Goal: Task Accomplishment & Management: Manage account settings

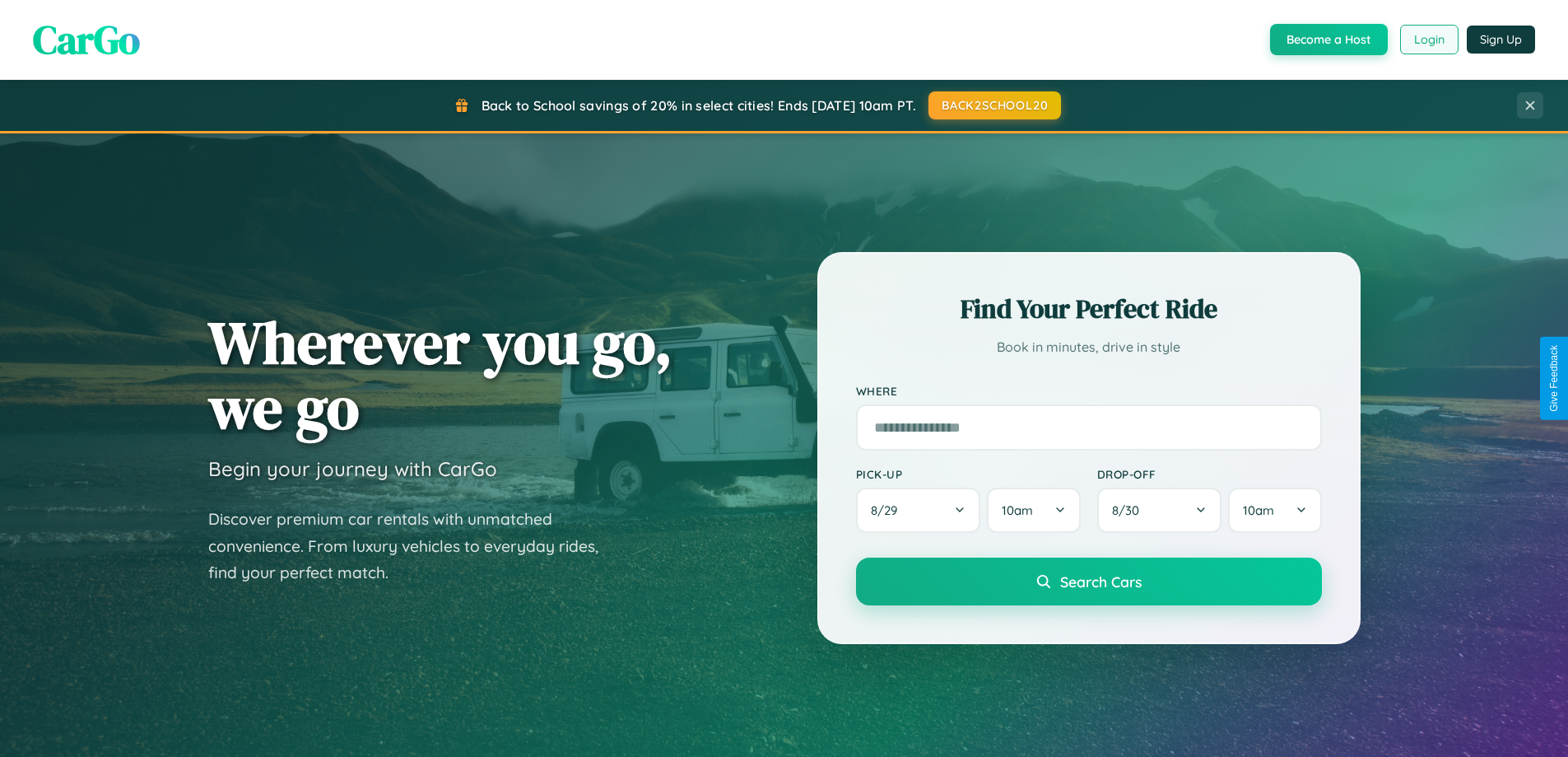
click at [1428, 39] on button "Login" at bounding box center [1429, 39] width 58 height 29
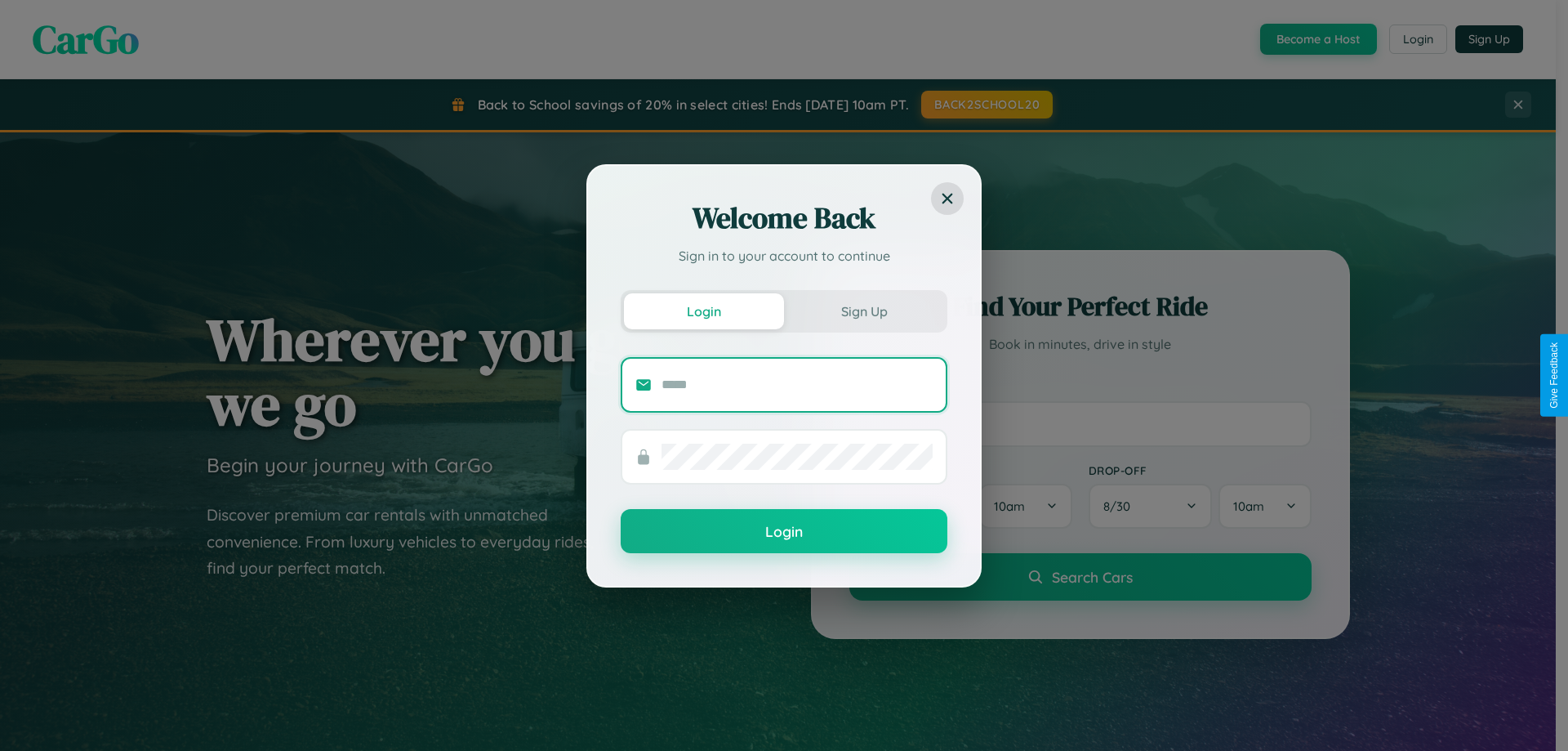
click at [797, 384] on input "text" at bounding box center [797, 384] width 271 height 26
type input "**********"
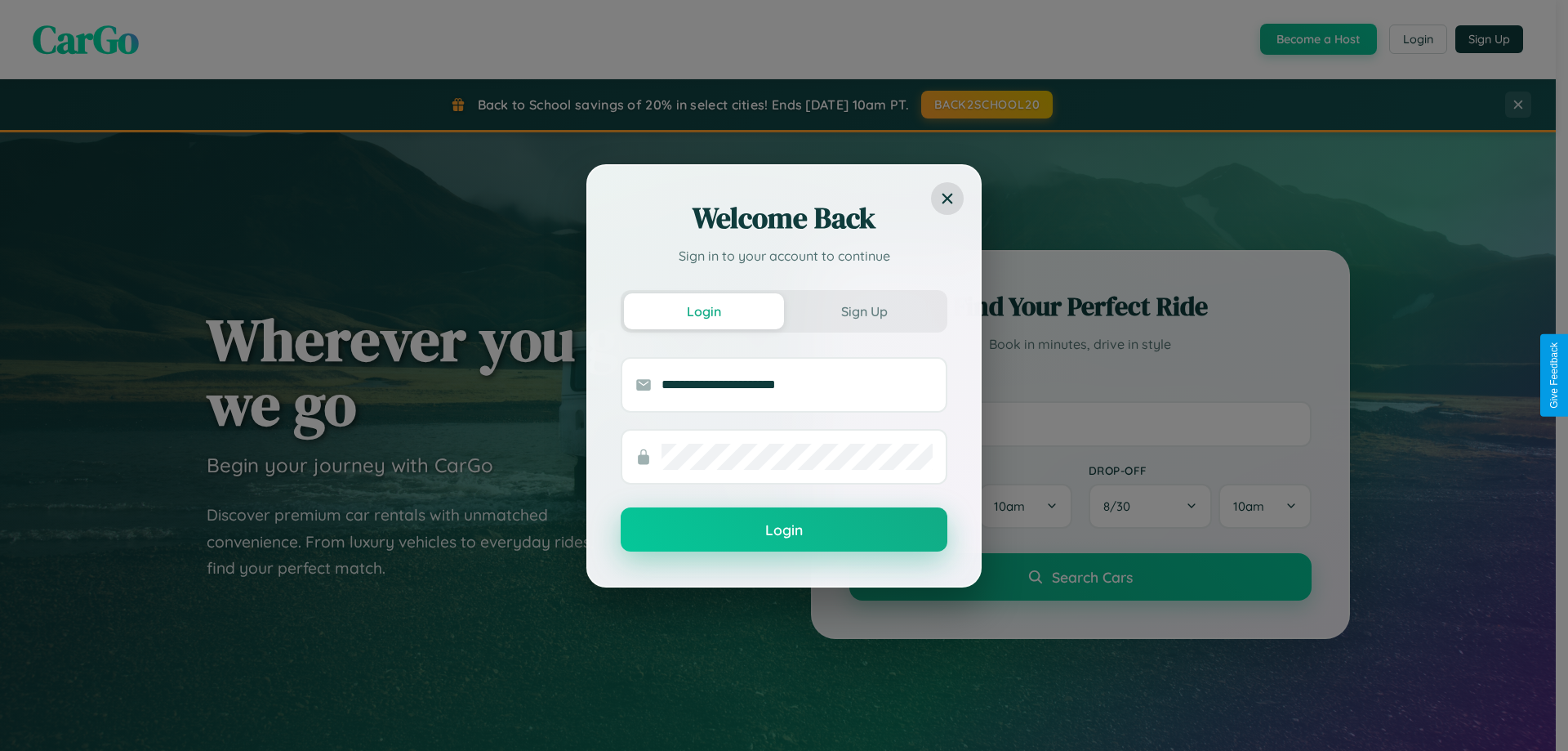
click at [784, 530] on button "Login" at bounding box center [784, 529] width 327 height 44
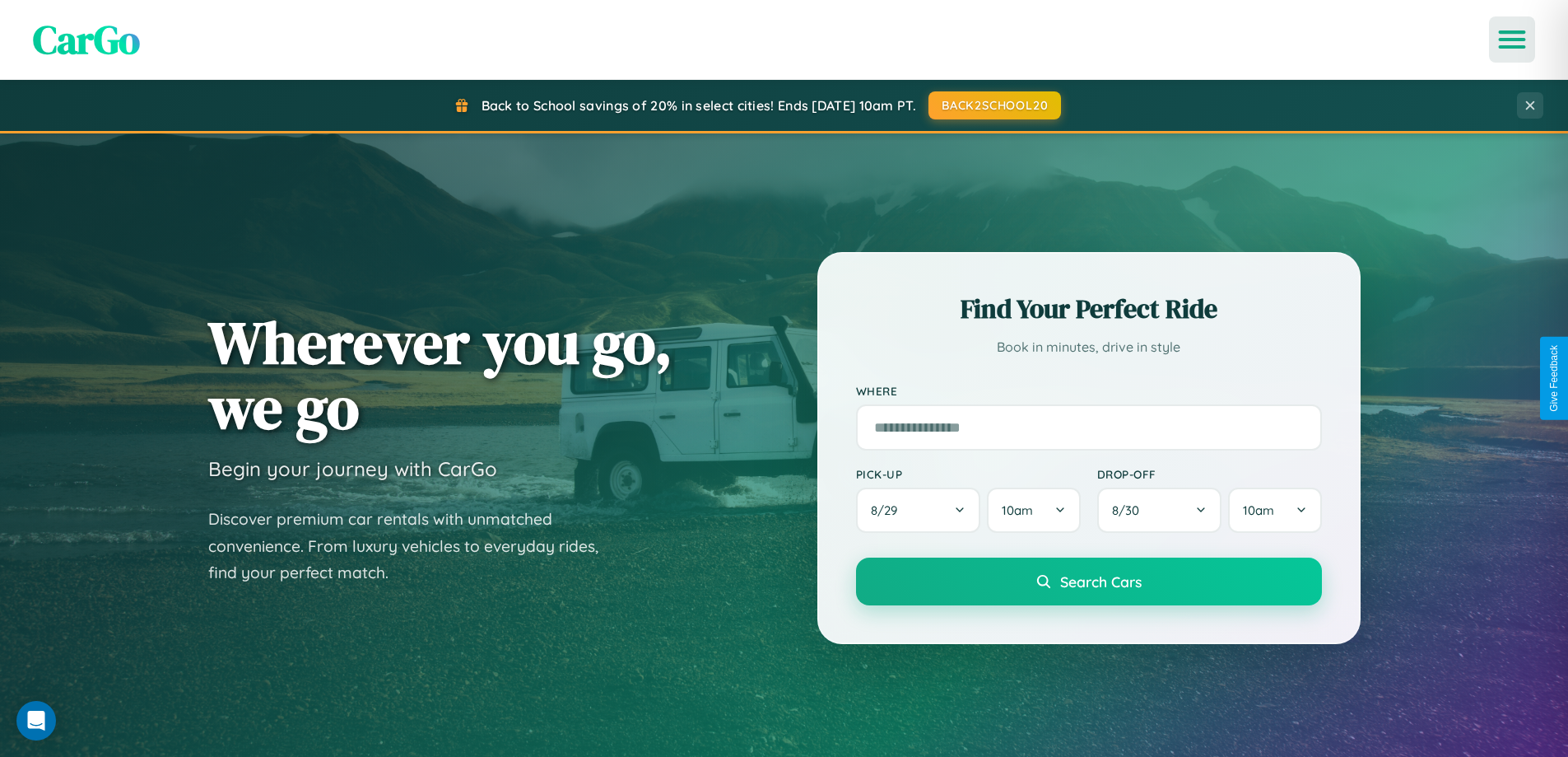
click at [1512, 39] on icon "Open menu" at bounding box center [1513, 39] width 24 height 15
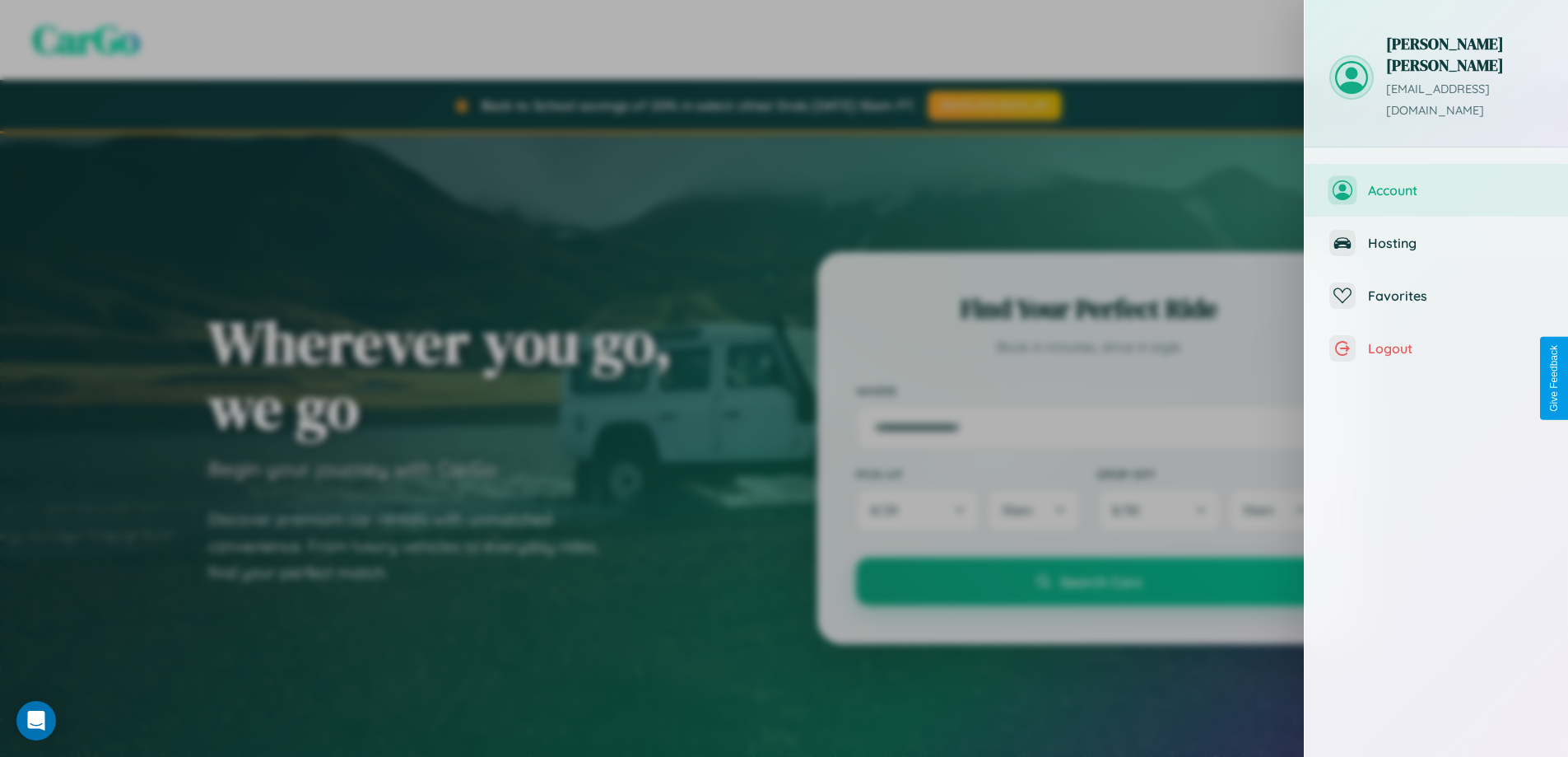
click at [1437, 182] on span "Account" at bounding box center [1455, 190] width 175 height 16
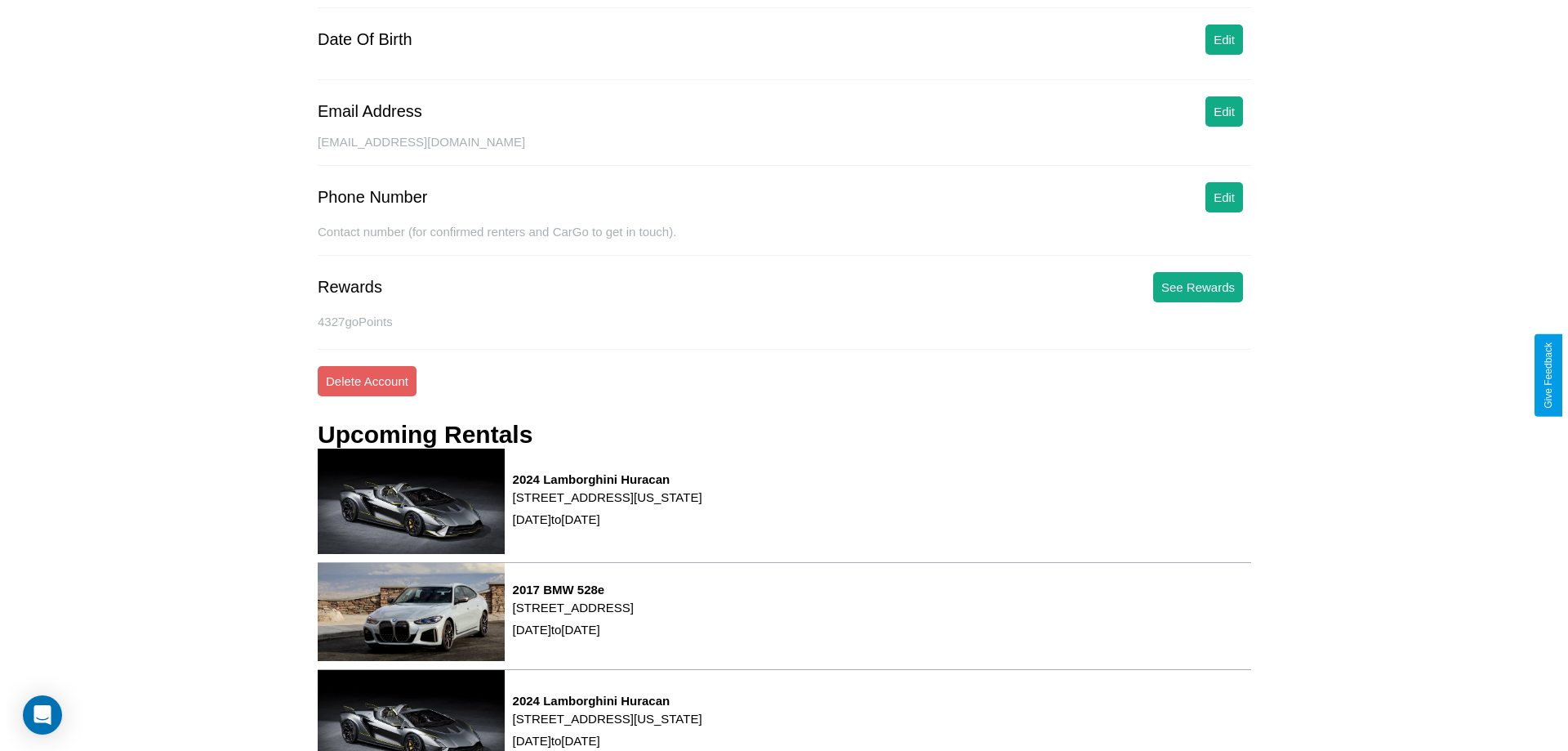
scroll to position [207, 0]
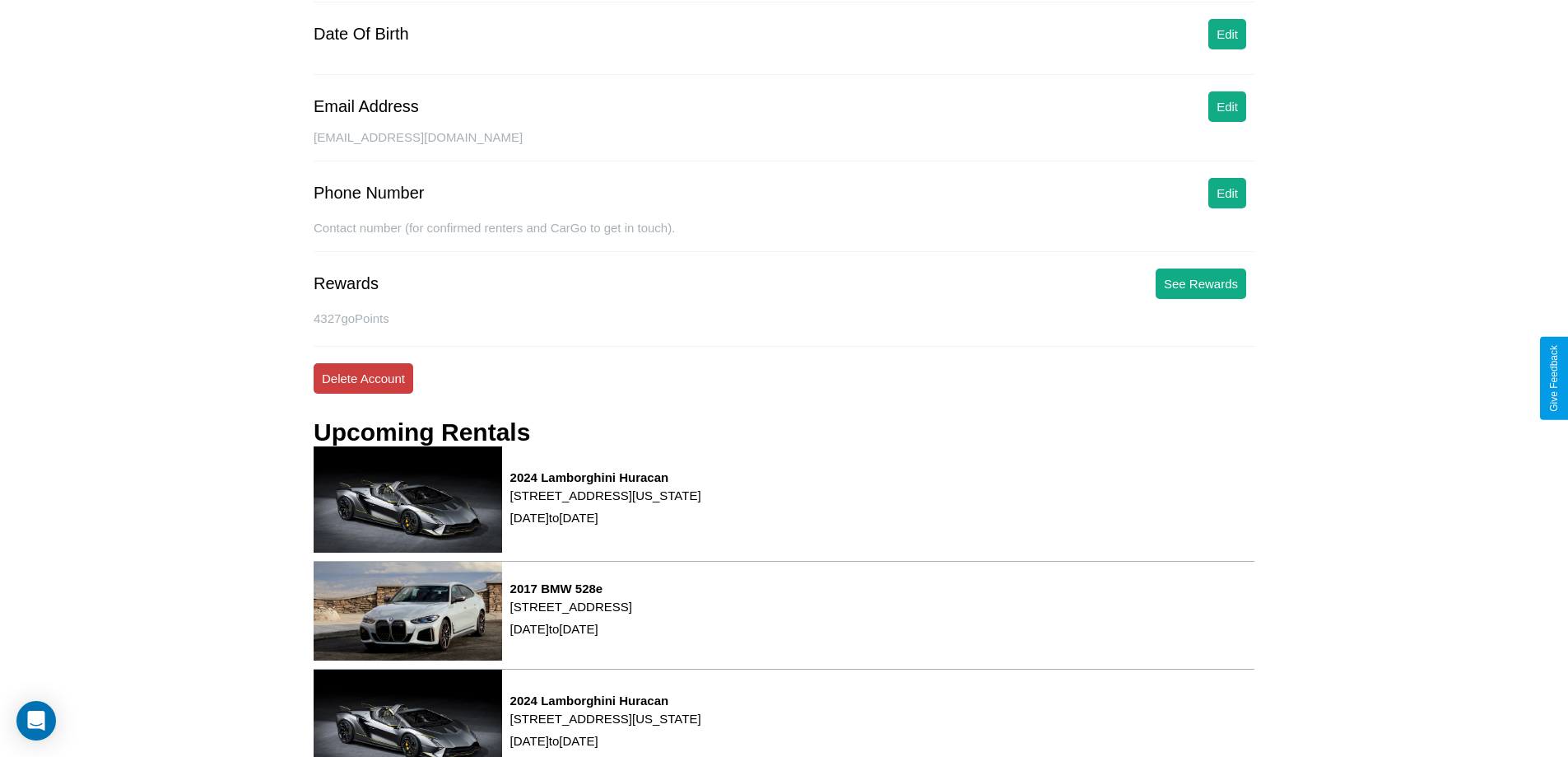
click at [363, 378] on button "Delete Account" at bounding box center [363, 378] width 99 height 30
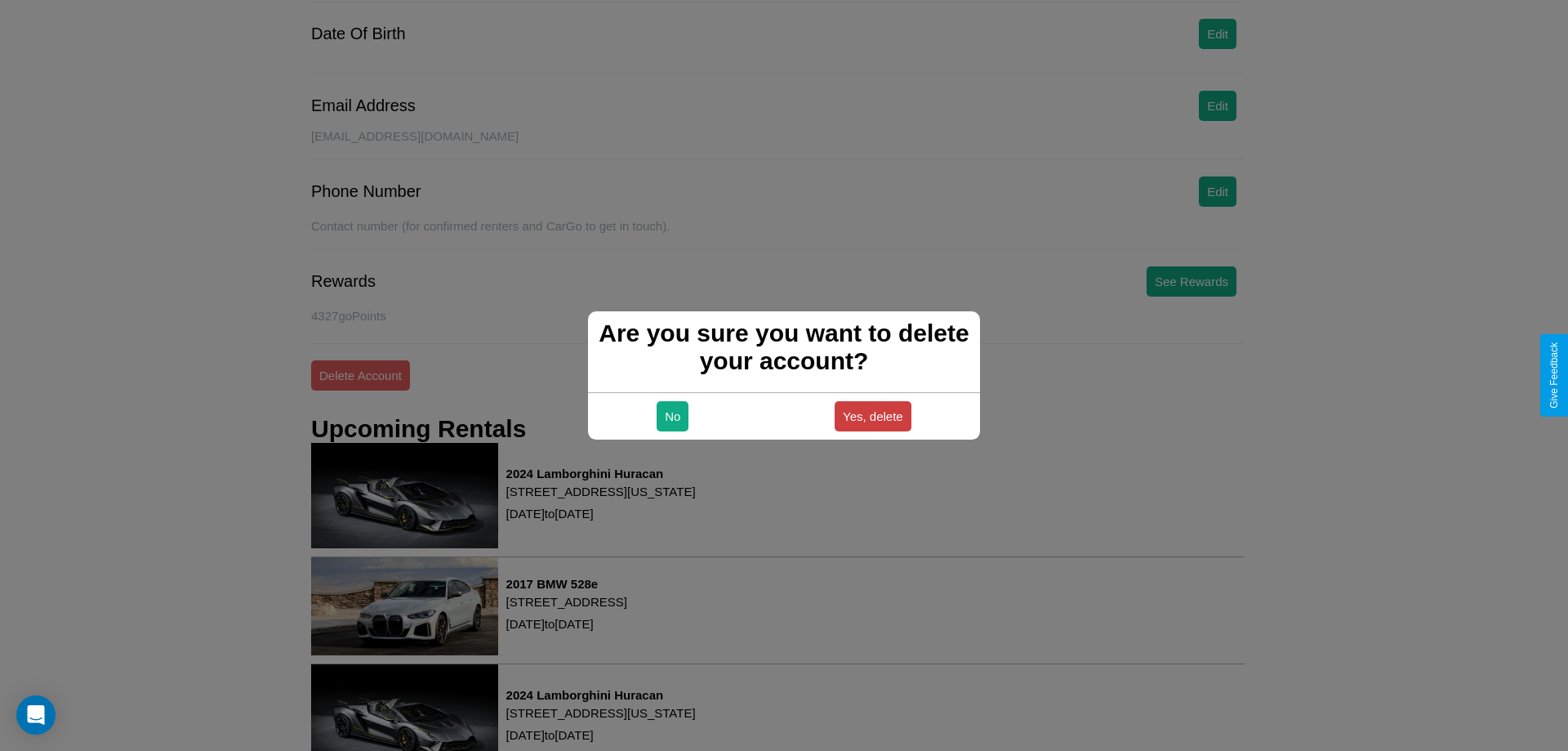
click at [872, 416] on button "Yes, delete" at bounding box center [873, 416] width 77 height 30
